Goal: Task Accomplishment & Management: Complete application form

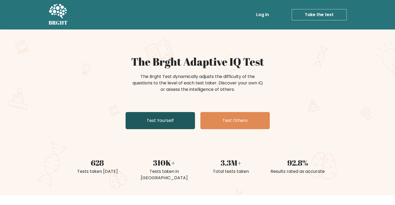
click at [162, 114] on link "Test Yourself" at bounding box center [161, 120] width 70 height 17
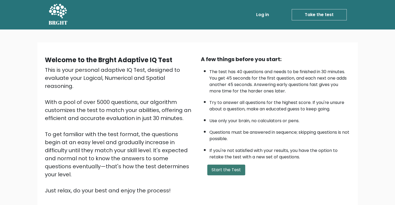
click at [224, 170] on button "Start the Test" at bounding box center [226, 169] width 38 height 11
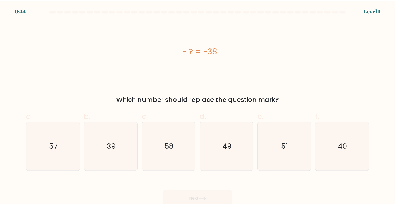
scroll to position [3, 0]
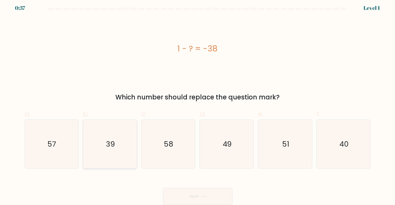
click at [125, 143] on icon "39" at bounding box center [110, 144] width 48 height 48
click at [198, 103] on input "b. 39" at bounding box center [198, 101] width 0 height 3
radio input "true"
click at [184, 200] on button "Next" at bounding box center [198, 195] width 70 height 17
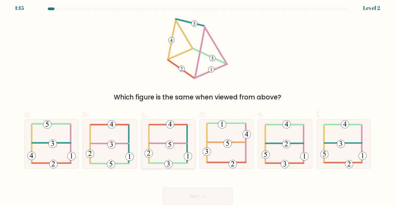
click at [160, 153] on icon at bounding box center [169, 144] width 48 height 48
click at [198, 103] on input "c." at bounding box center [198, 101] width 0 height 3
radio input "true"
click at [183, 192] on button "Next" at bounding box center [198, 195] width 70 height 17
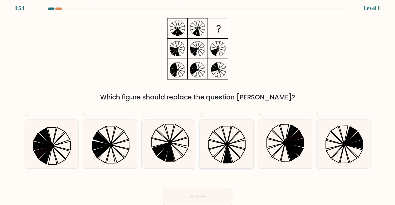
click at [223, 152] on icon at bounding box center [227, 144] width 48 height 48
click at [198, 103] on input "d." at bounding box center [198, 101] width 0 height 3
radio input "true"
click at [205, 195] on button "Next" at bounding box center [198, 195] width 70 height 17
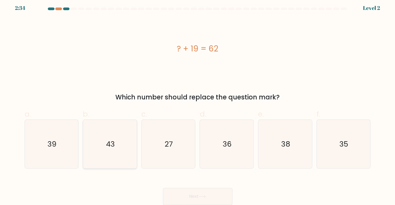
click at [107, 142] on text "43" at bounding box center [110, 144] width 9 height 10
click at [198, 103] on input "b. 43" at bounding box center [198, 101] width 0 height 3
radio input "true"
click at [194, 199] on button "Next" at bounding box center [198, 195] width 70 height 17
